Goal: Register for event/course

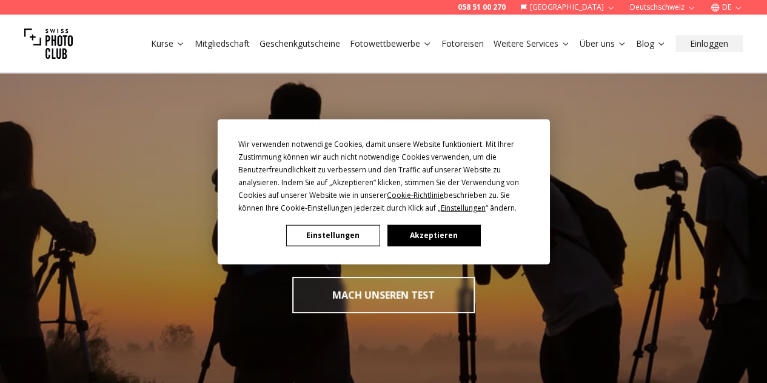
click at [410, 231] on button "Akzeptieren" at bounding box center [433, 234] width 93 height 21
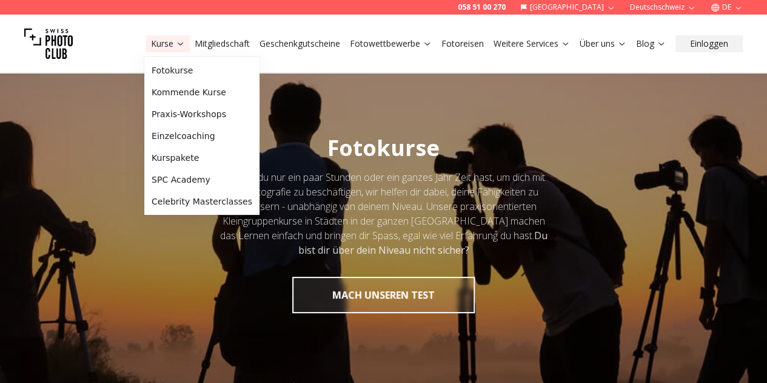
click at [169, 43] on link "Kurse" at bounding box center [168, 44] width 34 height 12
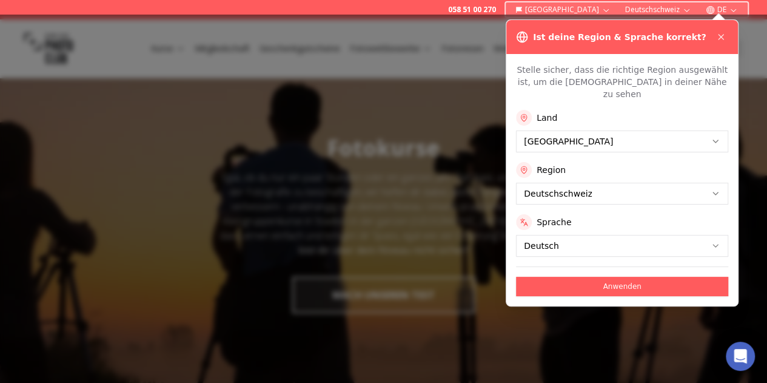
click at [633, 277] on button "Anwenden" at bounding box center [622, 286] width 212 height 19
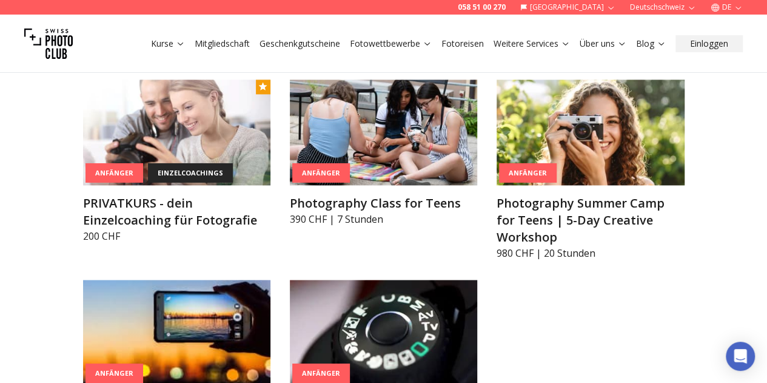
scroll to position [907, 0]
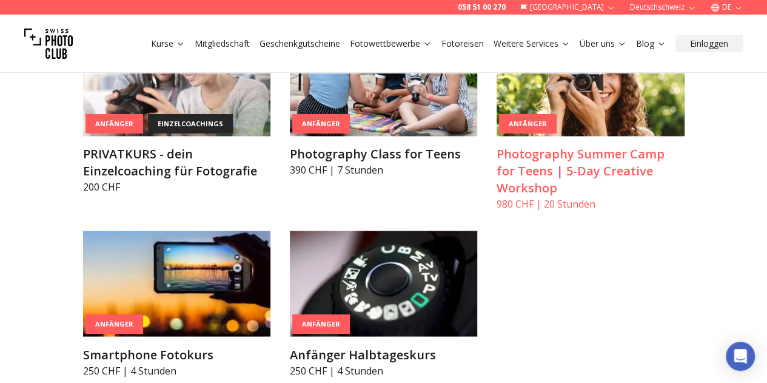
click at [637, 112] on img at bounding box center [590, 83] width 187 height 106
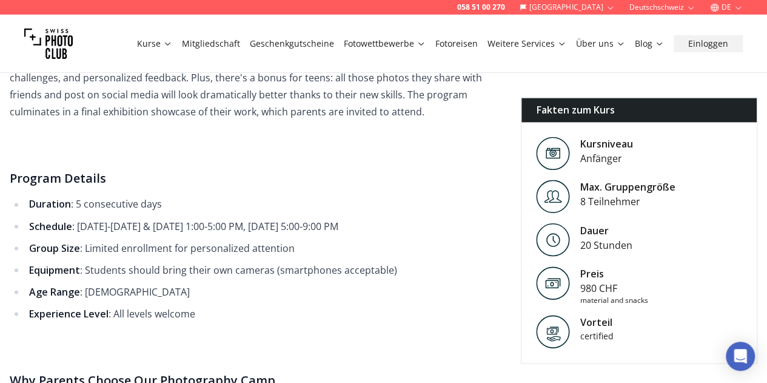
scroll to position [913, 0]
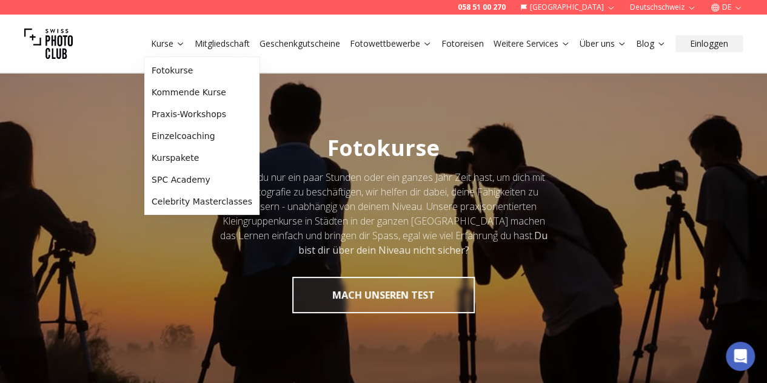
click at [155, 41] on link "Kurse" at bounding box center [168, 44] width 34 height 12
